Goal: Contribute content: Contribute content

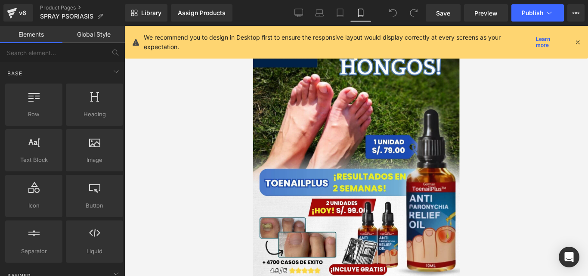
click at [577, 41] on icon at bounding box center [578, 42] width 8 height 8
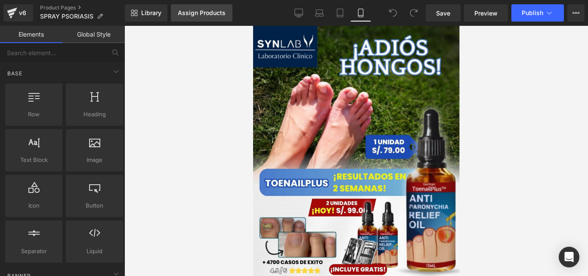
click at [217, 11] on div "Assign Products" at bounding box center [202, 12] width 48 height 7
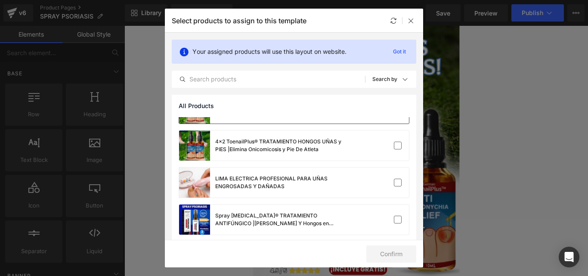
scroll to position [105, 0]
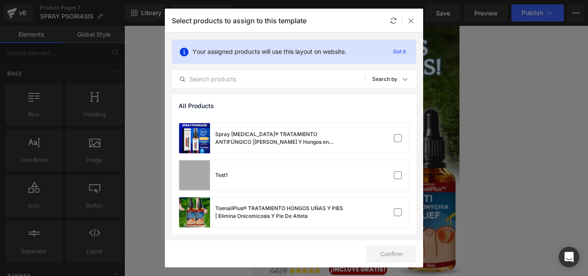
click at [0, 0] on div "Spray [MEDICAL_DATA]® TRATAMIENTO ANTIFÚNGICO |[PERSON_NAME] Y Hongos en [PERSO…" at bounding box center [0, 0] width 0 height 0
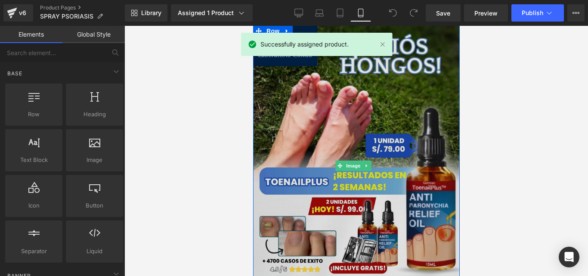
scroll to position [0, 0]
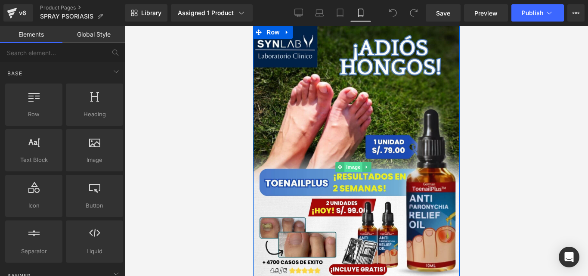
click at [348, 162] on span "Image" at bounding box center [353, 167] width 18 height 10
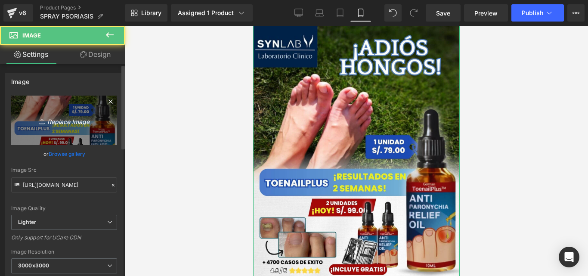
click at [65, 119] on icon "Replace Image" at bounding box center [64, 120] width 69 height 11
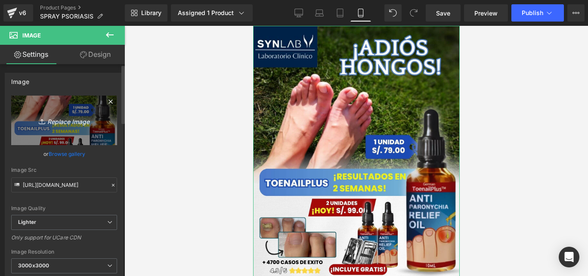
type input "C:\fakepath\WhatsApp Image [DATE] 9.34.28 PM.jpeg"
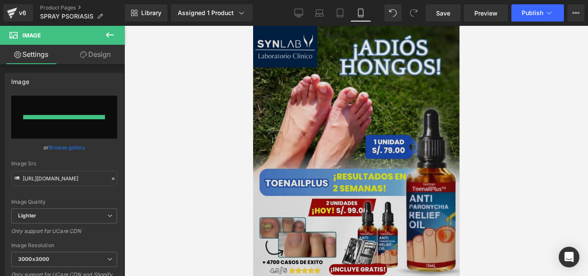
type input "[URL][DOMAIN_NAME]"
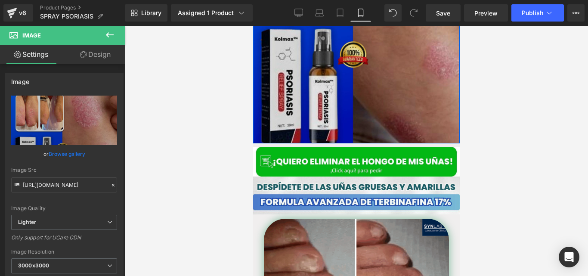
scroll to position [224, 0]
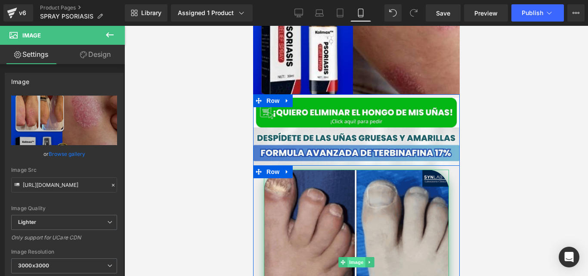
click at [353, 257] on span "Image" at bounding box center [356, 262] width 18 height 10
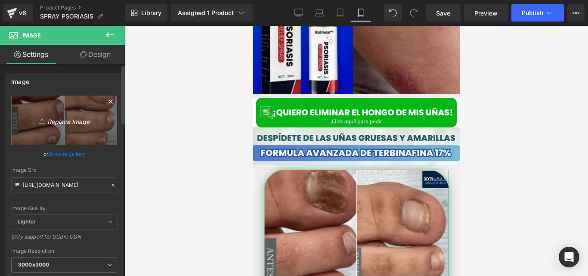
click at [79, 124] on icon "Replace Image" at bounding box center [64, 120] width 69 height 11
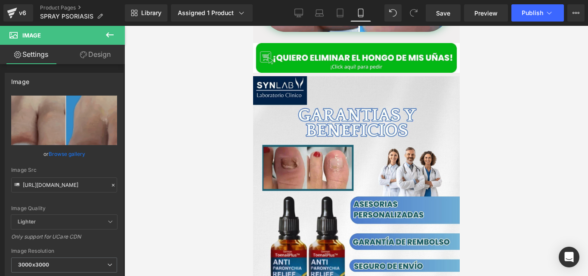
scroll to position [543, 0]
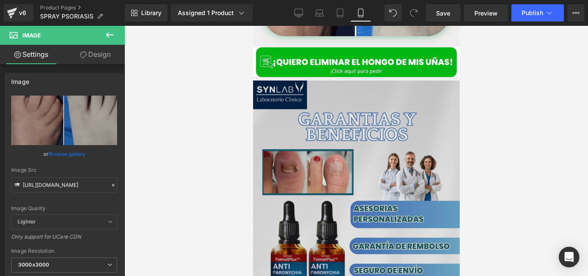
click at [337, 169] on img at bounding box center [356, 206] width 207 height 250
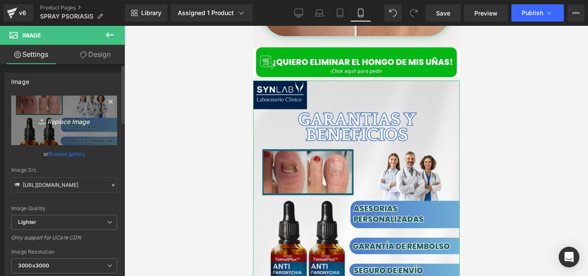
click at [63, 122] on icon "Replace Image" at bounding box center [64, 120] width 69 height 11
type input "C:\fakepath\WhatsApp Image [DATE] 9.34.30 PM (1).jpeg"
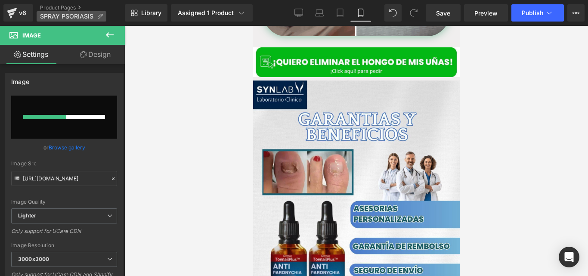
type input "[URL][DOMAIN_NAME]"
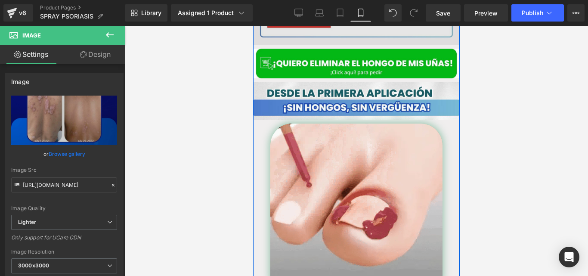
scroll to position [1618, 0]
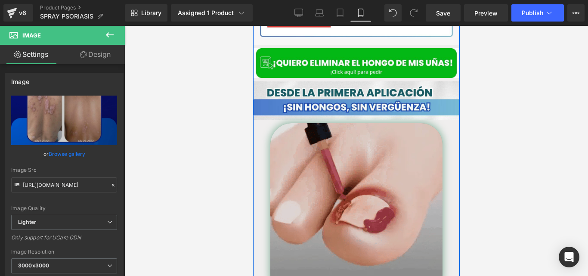
click at [332, 161] on img at bounding box center [356, 209] width 172 height 172
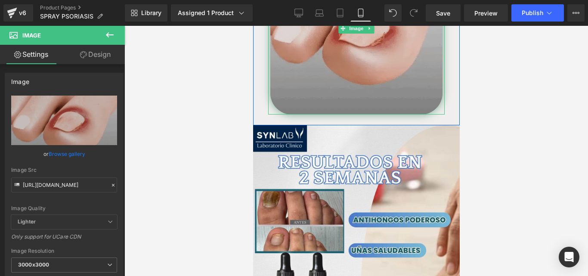
scroll to position [1799, 0]
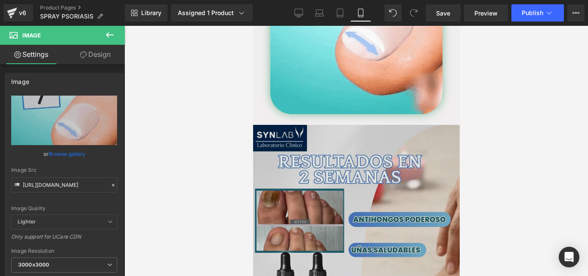
click at [323, 183] on img at bounding box center [356, 250] width 207 height 250
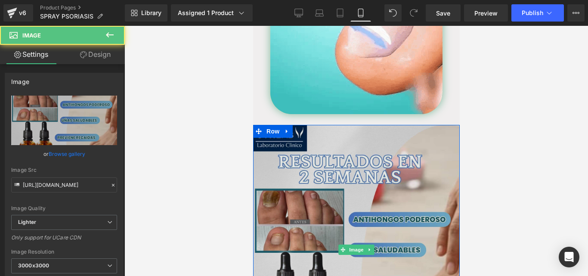
click at [354, 225] on img at bounding box center [356, 250] width 207 height 250
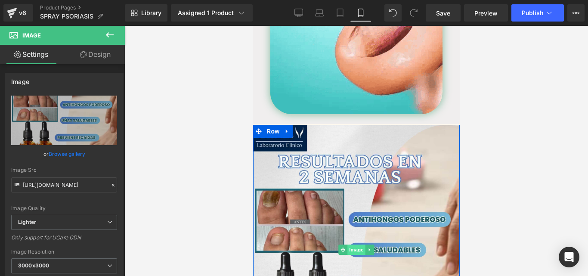
click at [354, 245] on span "Image" at bounding box center [356, 250] width 18 height 10
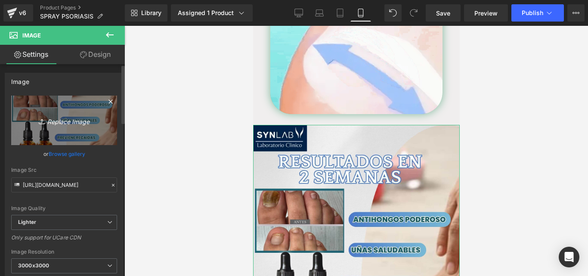
click at [66, 120] on icon "Replace Image" at bounding box center [64, 120] width 69 height 11
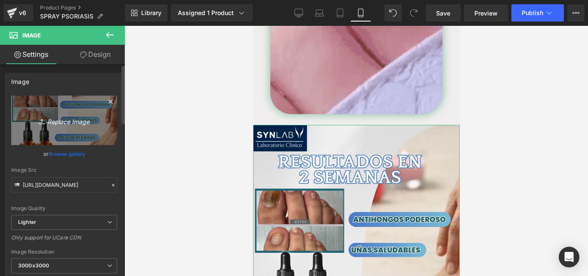
type input "C:\fakepath\WhatsApp Image [DATE] 9.34.30 PM (2).jpeg"
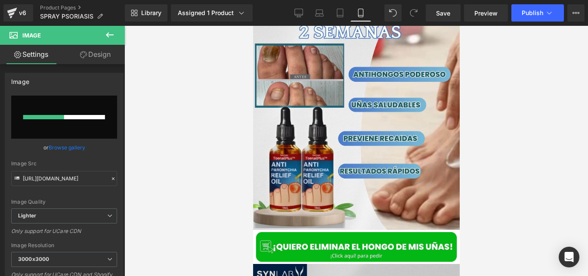
scroll to position [1952, 0]
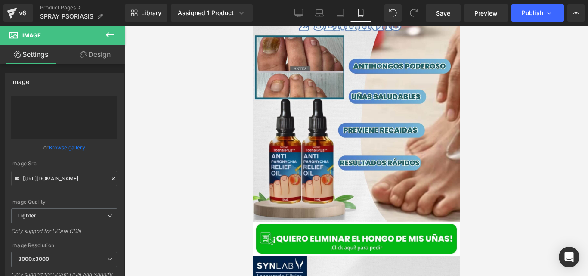
type input "[URL][DOMAIN_NAME]"
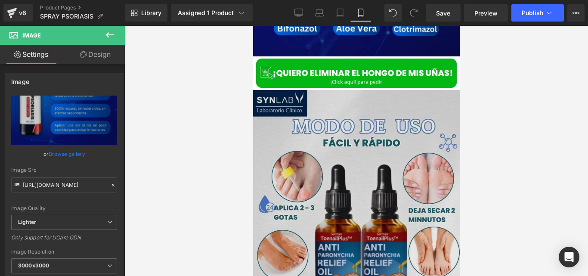
scroll to position [2203, 0]
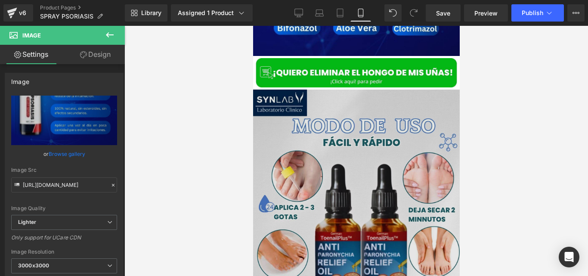
click at [329, 175] on img at bounding box center [356, 215] width 207 height 250
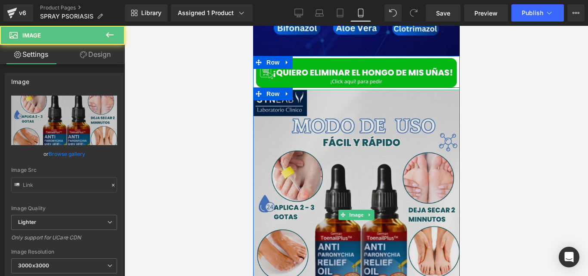
type input "[URL][DOMAIN_NAME]"
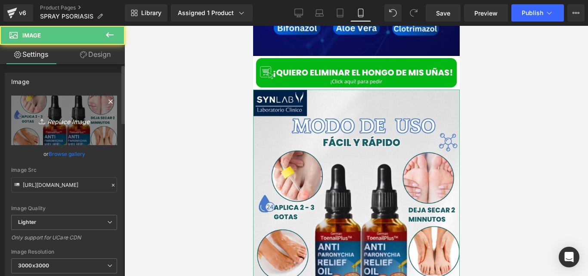
click at [36, 115] on link "Replace Image" at bounding box center [64, 121] width 106 height 50
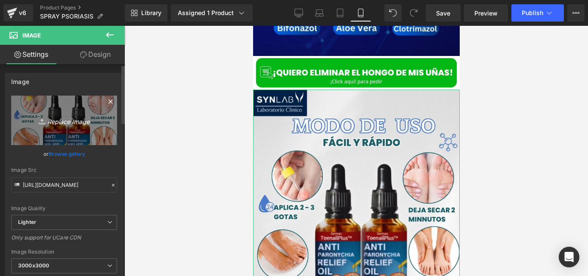
type input "C:\fakepath\WhatsApp Image [DATE] 9.34.30 PM (3).jpeg"
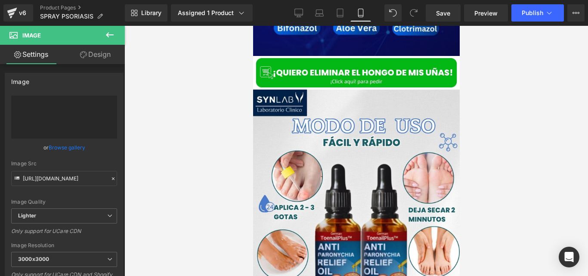
type input "[URL][DOMAIN_NAME]"
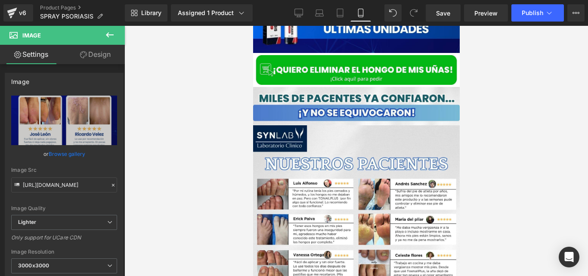
scroll to position [2466, 0]
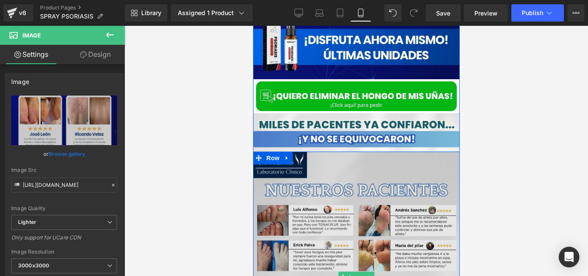
click at [337, 196] on img at bounding box center [356, 277] width 207 height 250
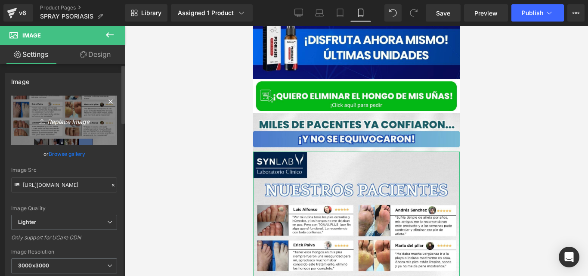
click at [76, 119] on icon "Replace Image" at bounding box center [64, 120] width 69 height 11
type input "C:\fakepath\WhatsApp Image [DATE] 9.34.30 PM (4).jpeg"
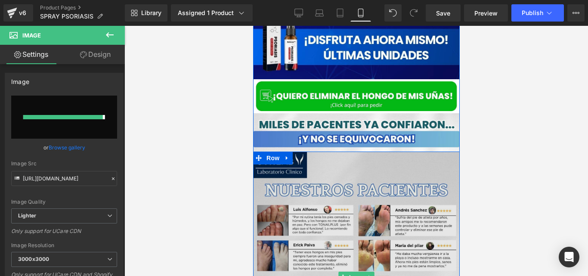
type input "[URL][DOMAIN_NAME]"
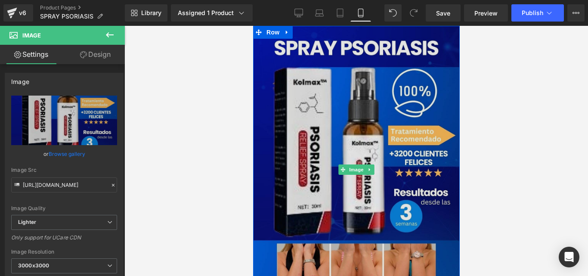
scroll to position [2596, 0]
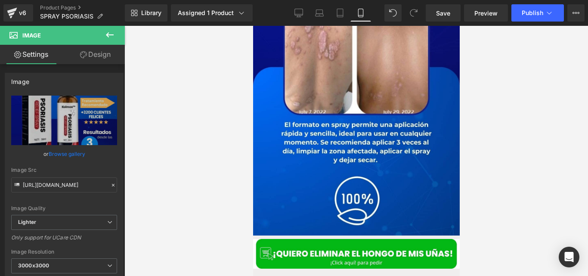
click at [409, 110] on img at bounding box center [356, 71] width 207 height 327
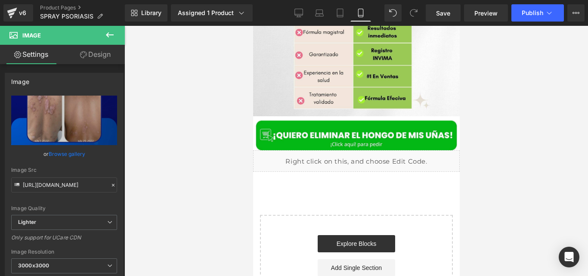
scroll to position [3326, 0]
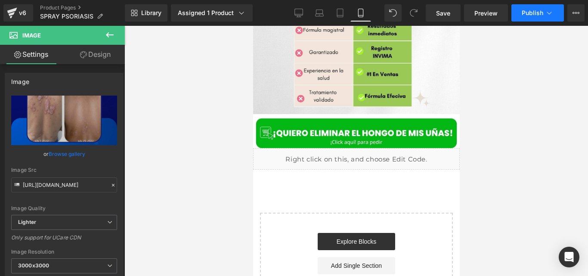
click at [522, 19] on button "Publish" at bounding box center [538, 12] width 53 height 17
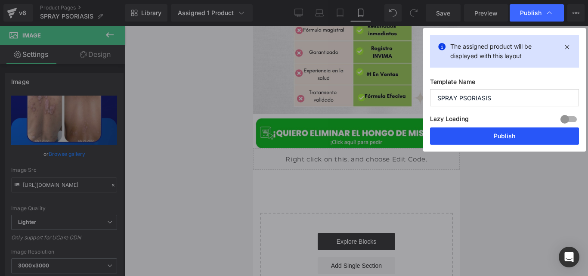
click at [448, 135] on button "Publish" at bounding box center [504, 135] width 149 height 17
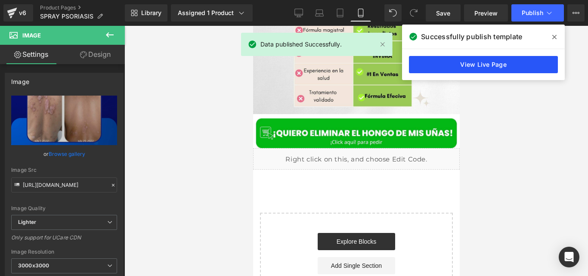
click at [449, 66] on link "View Live Page" at bounding box center [483, 64] width 149 height 17
